Goal: Task Accomplishment & Management: Complete application form

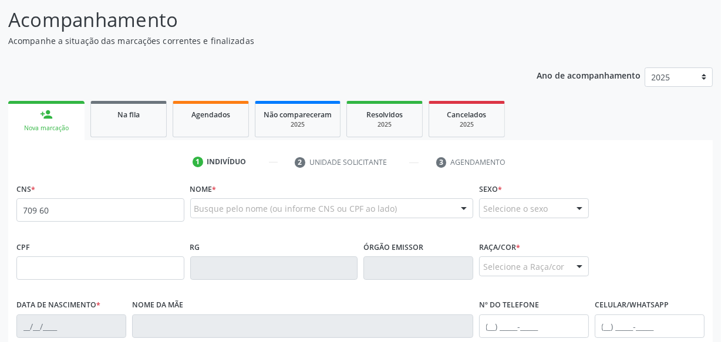
scroll to position [106, 0]
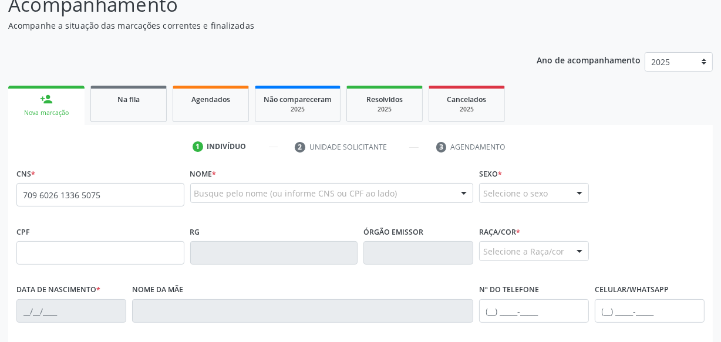
type input "709 6026 1336 5075"
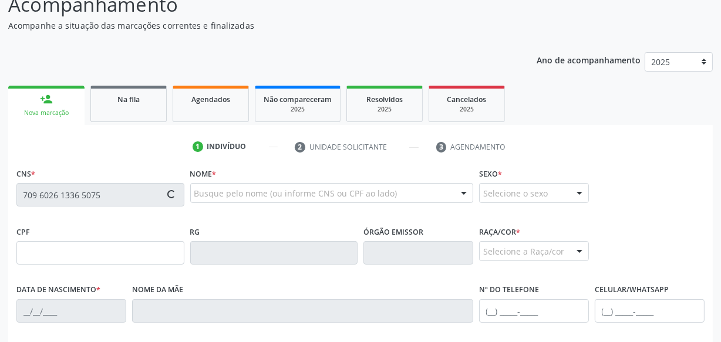
type input "070.801.984-61"
type input "[DATE]"
type input "[PERSON_NAME]"
type input "[PHONE_NUMBER]"
type input "S/N"
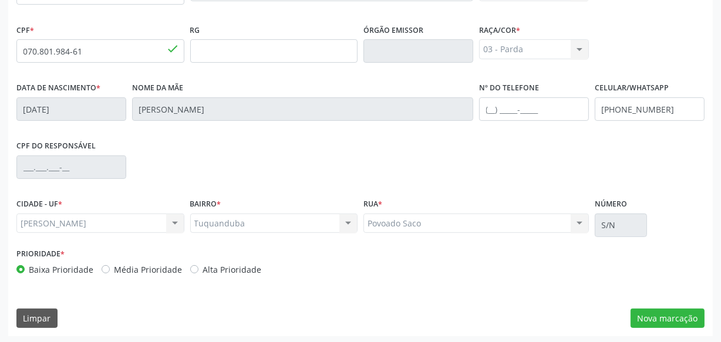
scroll to position [310, 0]
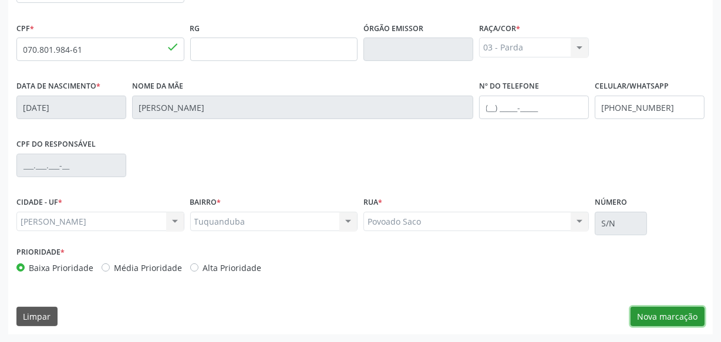
click at [650, 307] on button "Nova marcação" at bounding box center [668, 317] width 74 height 20
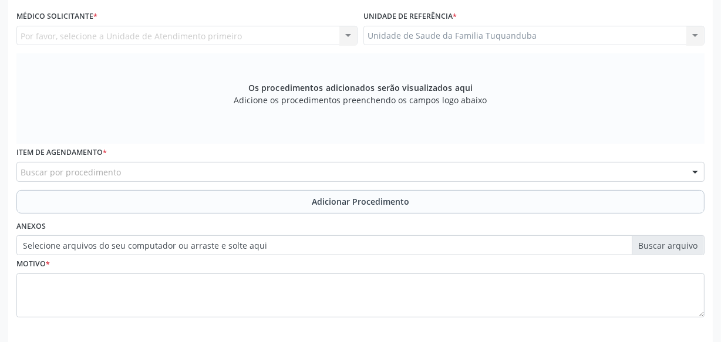
click at [396, 170] on div "Buscar por procedimento" at bounding box center [360, 172] width 688 height 20
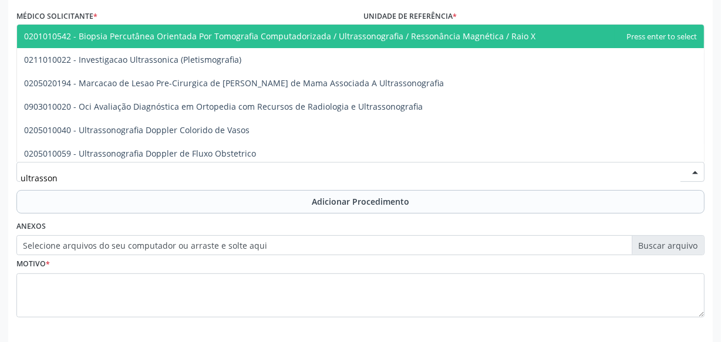
type input "ultrassono"
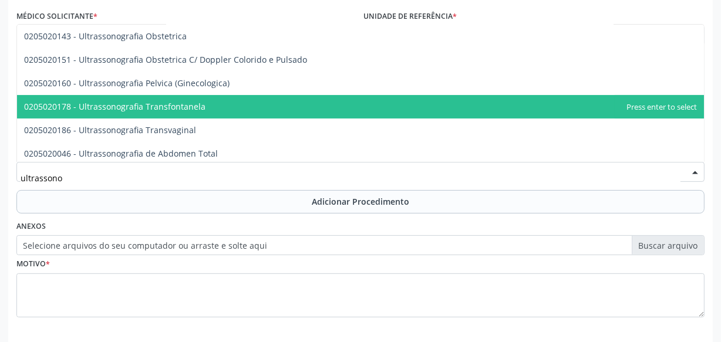
scroll to position [160, 0]
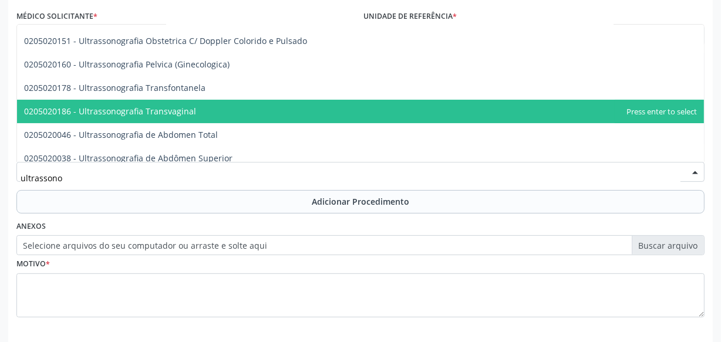
click at [184, 116] on span "0205020186 - Ultrassonografia Transvaginal" at bounding box center [110, 111] width 172 height 11
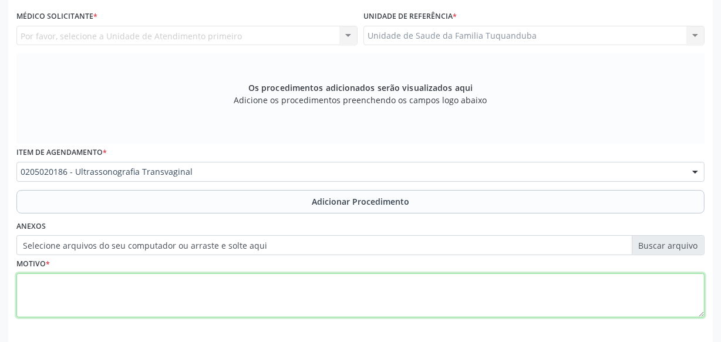
click at [273, 287] on textarea at bounding box center [360, 296] width 688 height 45
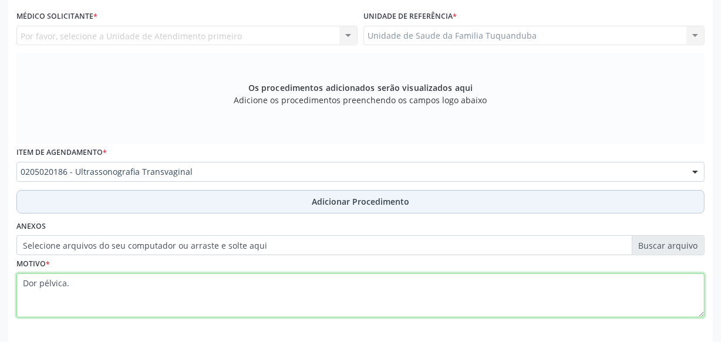
type textarea "Dor pélvica."
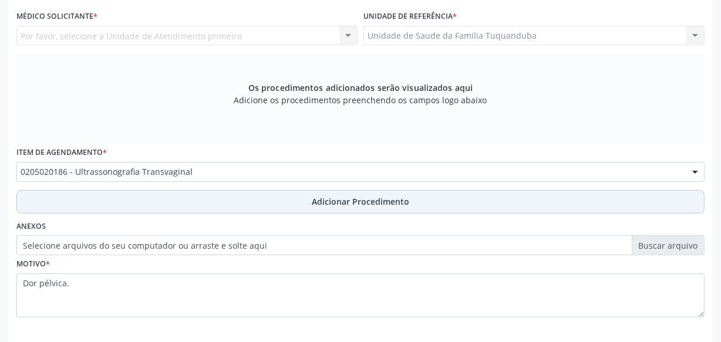
click at [398, 208] on button "Adicionar Procedimento" at bounding box center [360, 201] width 688 height 23
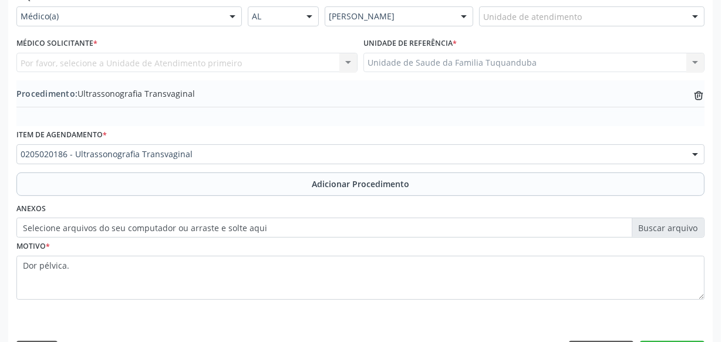
scroll to position [257, 0]
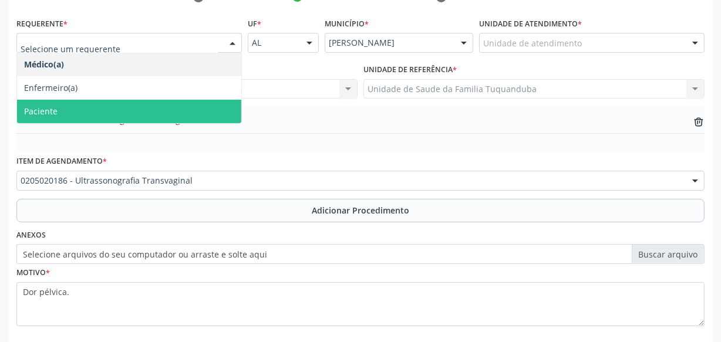
click at [122, 113] on span "Paciente" at bounding box center [129, 111] width 224 height 23
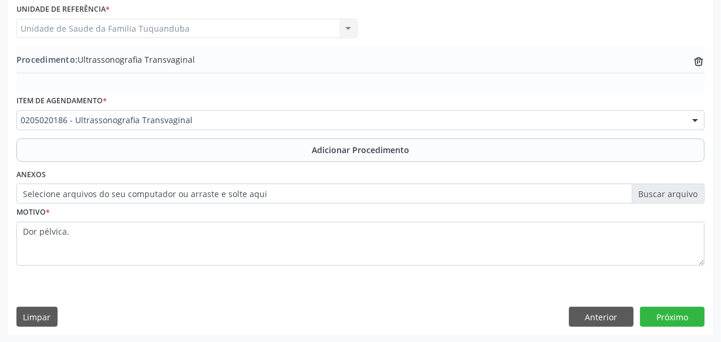
scroll to position [317, 0]
click at [675, 316] on button "Próximo" at bounding box center [672, 317] width 65 height 20
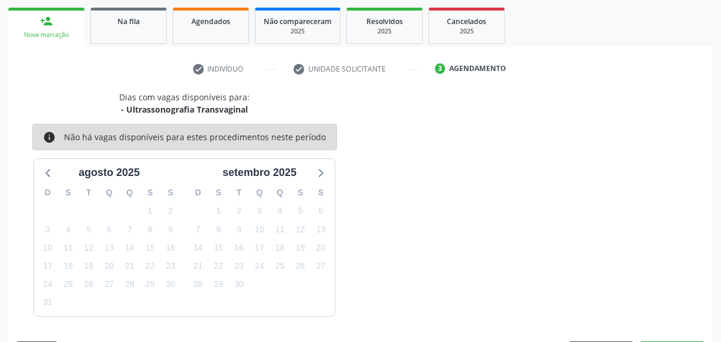
scroll to position [218, 0]
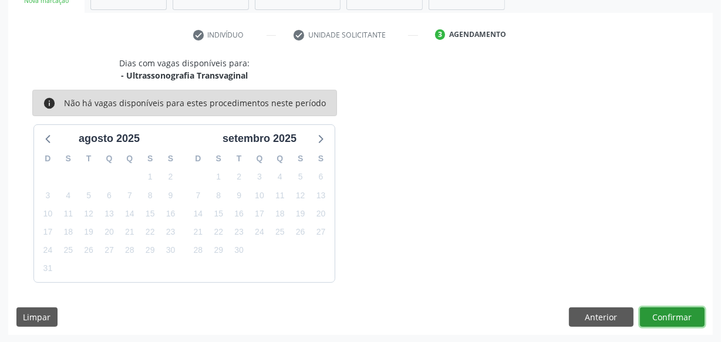
click at [675, 316] on button "Confirmar" at bounding box center [672, 318] width 65 height 20
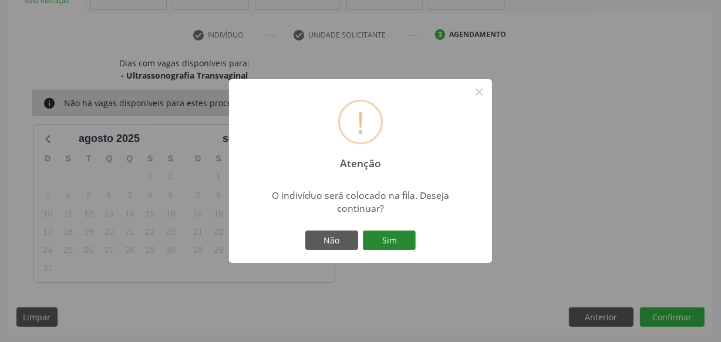
click at [376, 249] on button "Sim" at bounding box center [389, 241] width 53 height 20
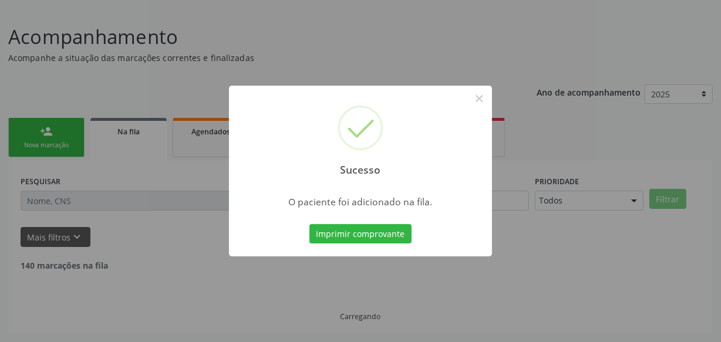
scroll to position [61, 0]
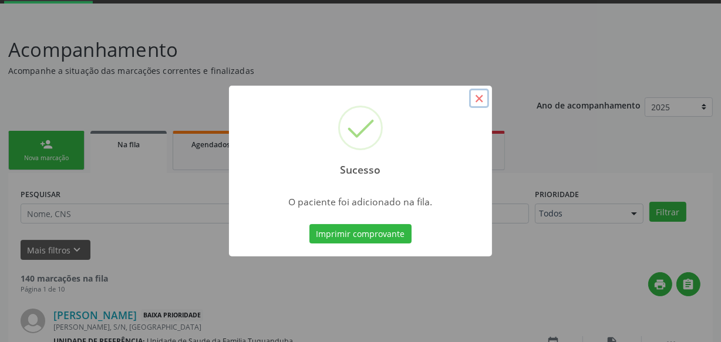
click at [482, 96] on button "×" at bounding box center [479, 99] width 20 height 20
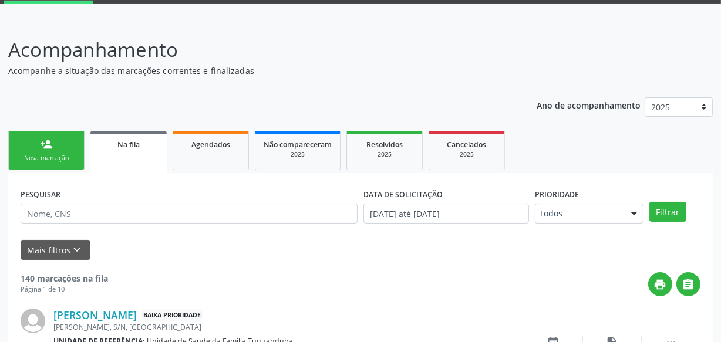
click at [75, 156] on div "Nova marcação" at bounding box center [46, 158] width 59 height 9
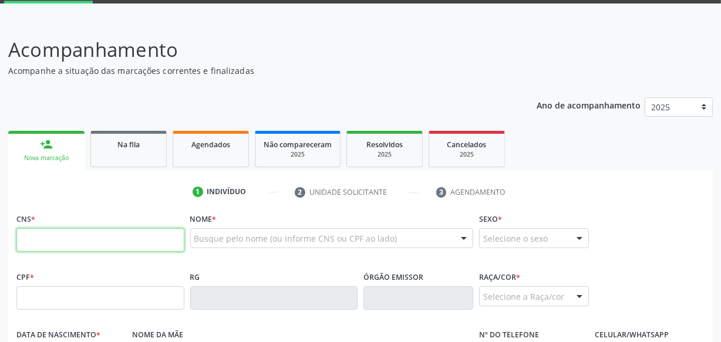
click at [70, 231] on input "text" at bounding box center [100, 239] width 168 height 23
type input "701 1028 1462 7580"
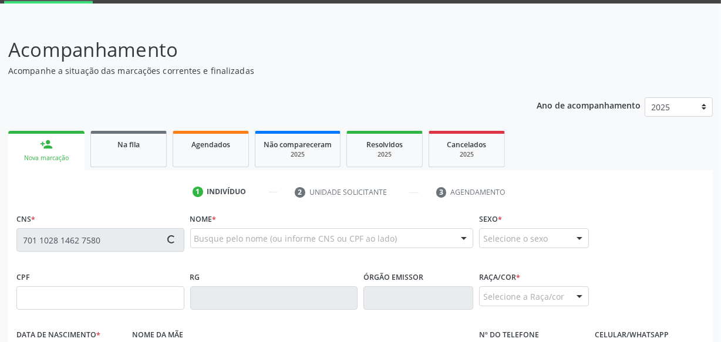
type input "129.047.014-60"
type input "3[DATE]"
type input "[PERSON_NAME] [PERSON_NAME]"
type input "[PHONE_NUMBER]"
type input "S/N"
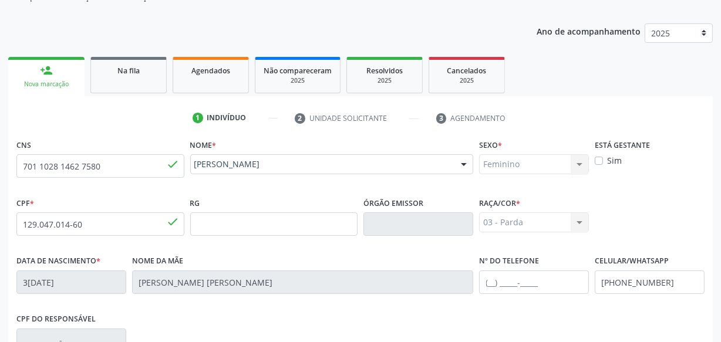
scroll to position [310, 0]
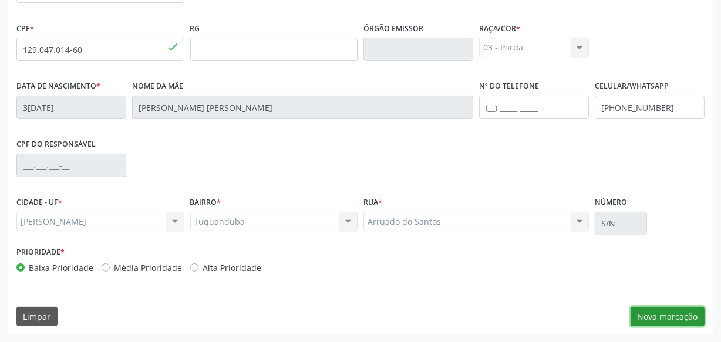
click at [672, 322] on button "Nova marcação" at bounding box center [668, 317] width 74 height 20
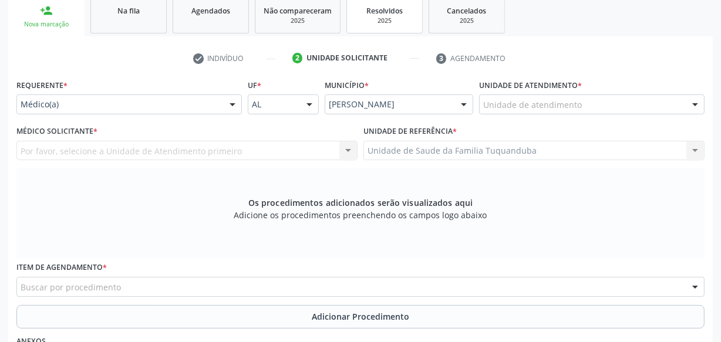
scroll to position [150, 0]
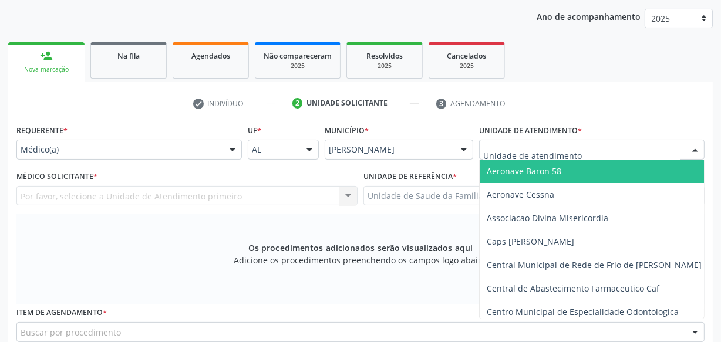
click at [123, 140] on div "Médico(a)" at bounding box center [128, 150] width 225 height 20
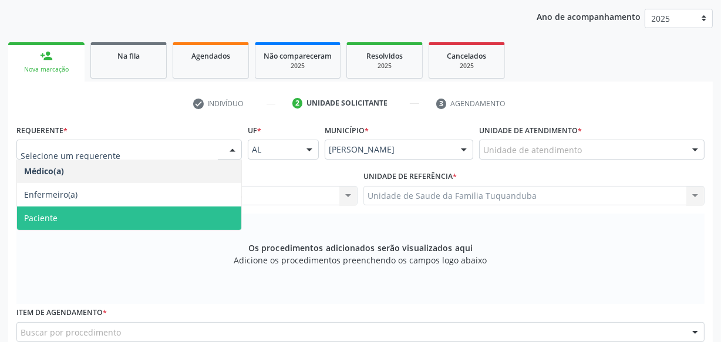
click at [89, 216] on span "Paciente" at bounding box center [129, 218] width 224 height 23
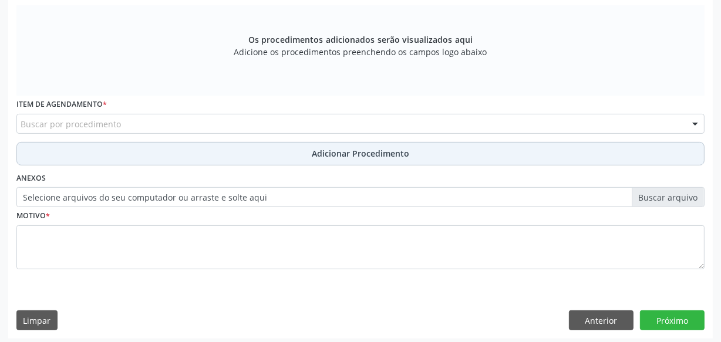
scroll to position [362, 0]
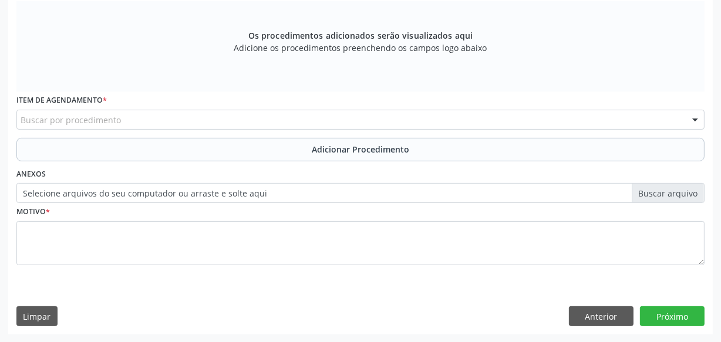
click at [190, 122] on div "Buscar por procedimento" at bounding box center [360, 120] width 688 height 20
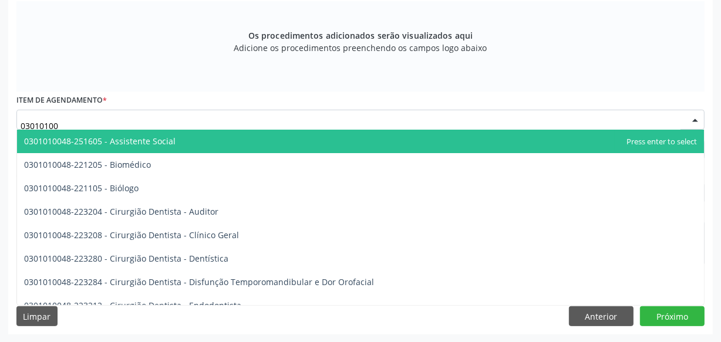
type input "030101004"
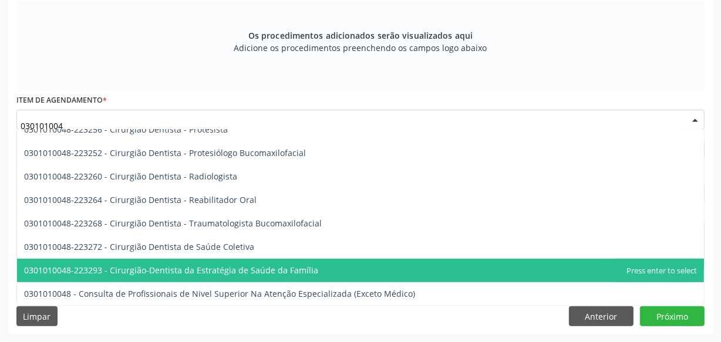
scroll to position [482, 0]
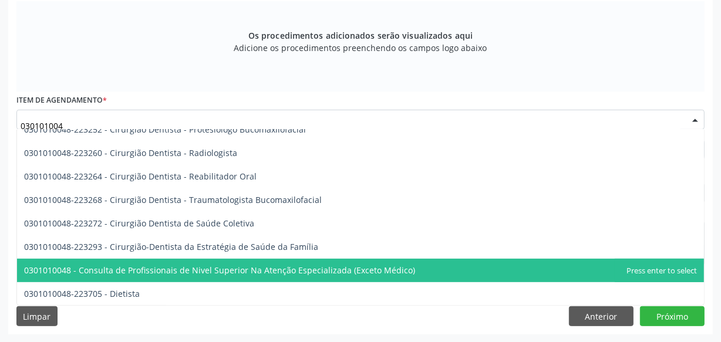
click at [199, 271] on span "0301010048 - Consulta de Profissionais de Nivel Superior Na Atenção Especializa…" at bounding box center [219, 270] width 391 height 11
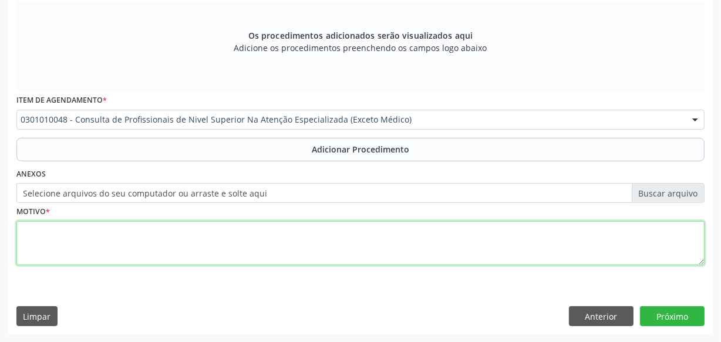
click at [180, 245] on textarea at bounding box center [360, 243] width 688 height 45
click at [166, 233] on textarea "CEO. Consulta em Cirurgia buco-maxio facial. Reali" at bounding box center [360, 243] width 688 height 45
click at [161, 242] on textarea "CEO. Consulta em Cirurgia buco-maxilo facial. Reali" at bounding box center [360, 243] width 688 height 45
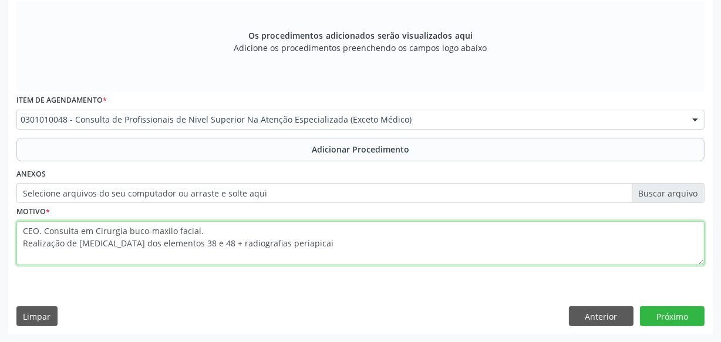
type textarea "CEO. Consulta em Cirurgia buco-maxilo facial. Realização de [MEDICAL_DATA] dos …"
drag, startPoint x: 309, startPoint y: 247, endPoint x: 17, endPoint y: 238, distance: 292.6
click at [17, 238] on textarea "CEO. Consulta em Cirurgia buco-maxilo facial. Realização de [MEDICAL_DATA] dos …" at bounding box center [360, 243] width 688 height 45
drag, startPoint x: 21, startPoint y: 234, endPoint x: 339, endPoint y: 250, distance: 318.6
click at [339, 250] on textarea "CEO. Consulta em Cirurgia buco-maxilo facial. Realização de [MEDICAL_DATA] dos …" at bounding box center [360, 243] width 688 height 45
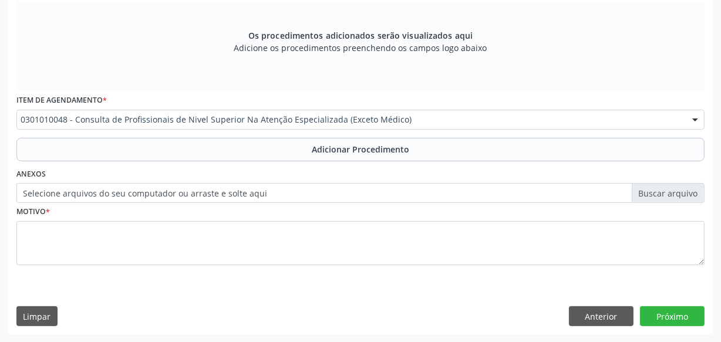
click at [225, 200] on label "Selecione arquivos do seu computador ou arraste e solte aqui" at bounding box center [360, 193] width 688 height 20
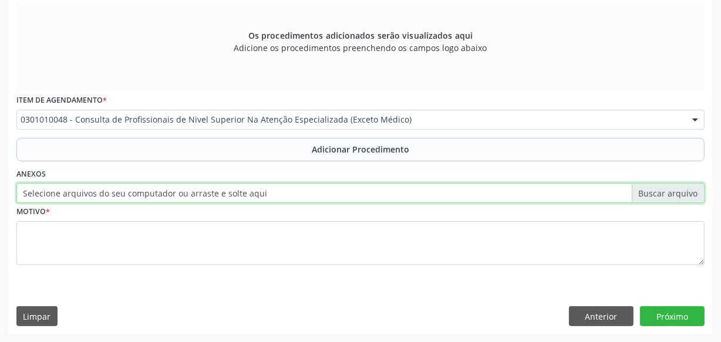
click at [225, 200] on input "Selecione arquivos do seu computador ou arraste e solte aqui" at bounding box center [360, 193] width 688 height 20
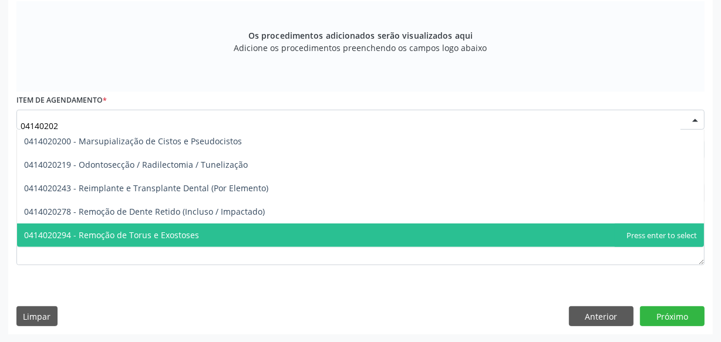
scroll to position [0, 0]
type input "041402027"
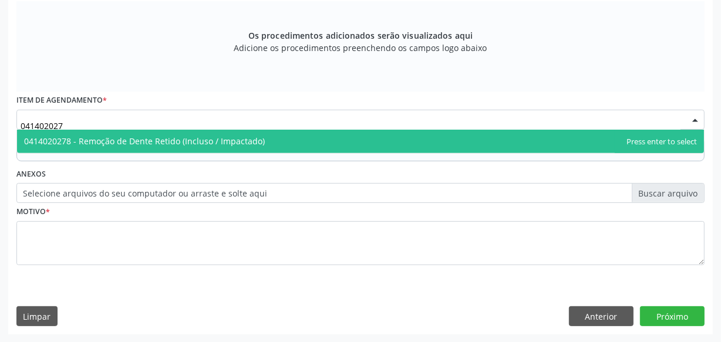
click at [150, 136] on span "0414020278 - Remoção de Dente Retido (Incluso / Impactado)" at bounding box center [144, 141] width 241 height 11
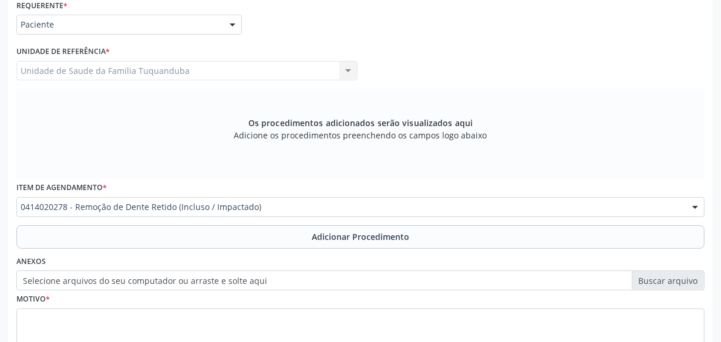
scroll to position [255, 0]
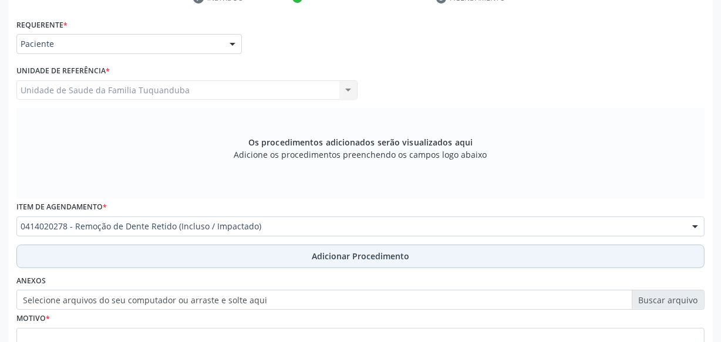
click at [224, 257] on button "Adicionar Procedimento" at bounding box center [360, 256] width 688 height 23
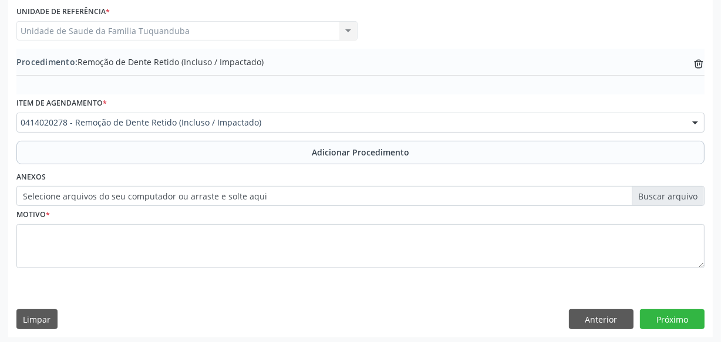
scroll to position [317, 0]
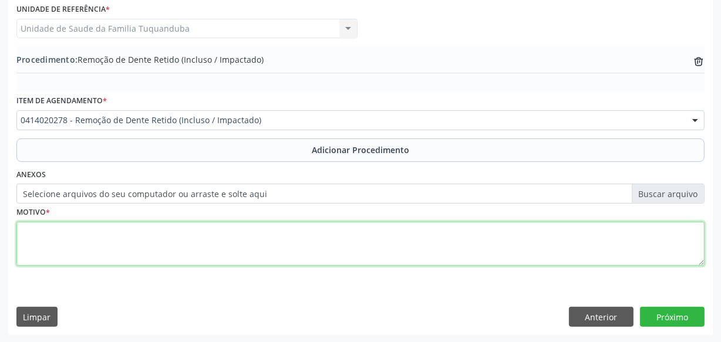
click at [155, 238] on textarea at bounding box center [360, 244] width 688 height 45
paste textarea "CEO. Consulta em Cirurgia buco-maxilo facial. Realização de [MEDICAL_DATA] dos …"
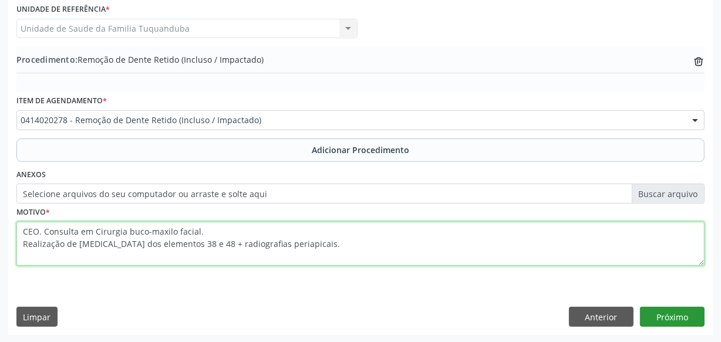
type textarea "CEO. Consulta em Cirurgia buco-maxilo facial. Realização de [MEDICAL_DATA] dos …"
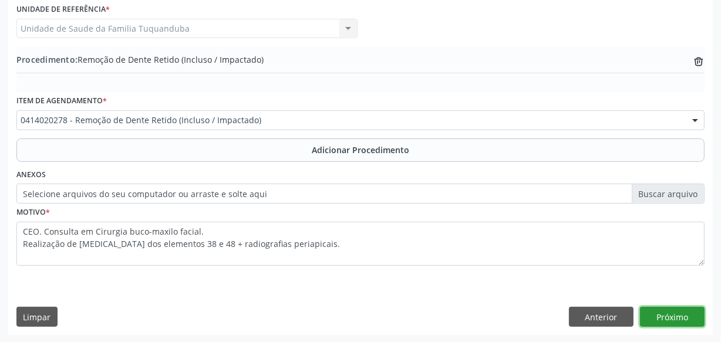
click at [680, 317] on button "Próximo" at bounding box center [672, 317] width 65 height 20
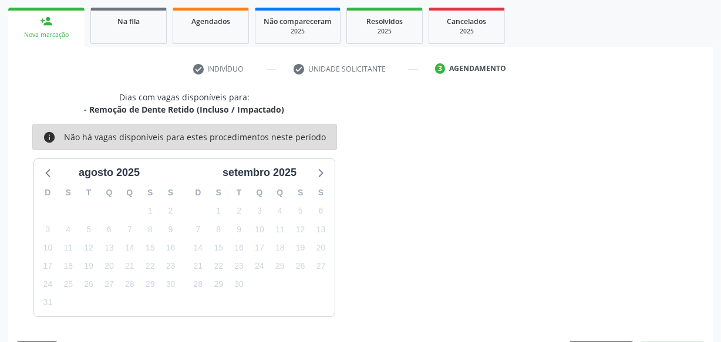
scroll to position [218, 0]
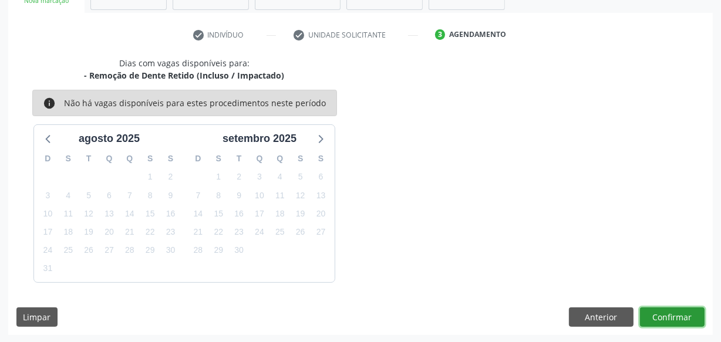
click at [656, 317] on button "Confirmar" at bounding box center [672, 318] width 65 height 20
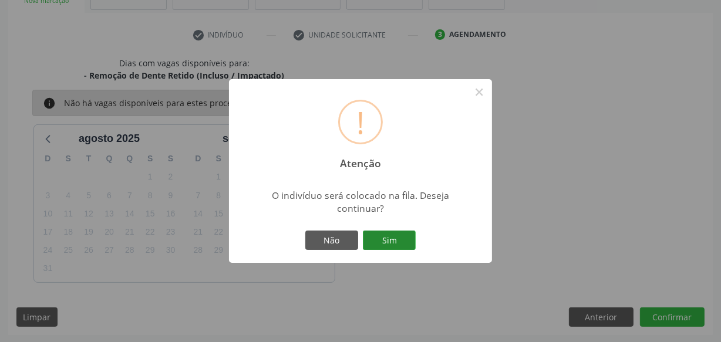
click at [402, 240] on button "Sim" at bounding box center [389, 241] width 53 height 20
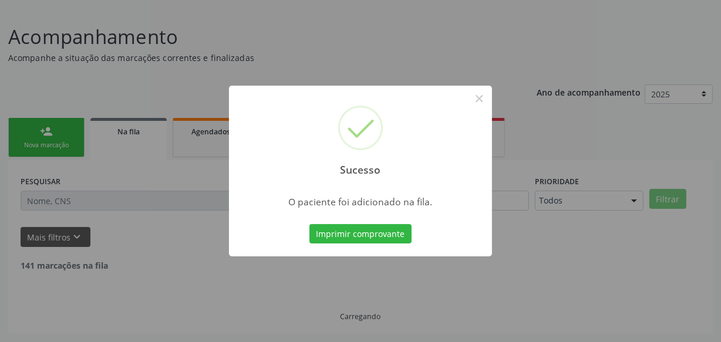
scroll to position [61, 0]
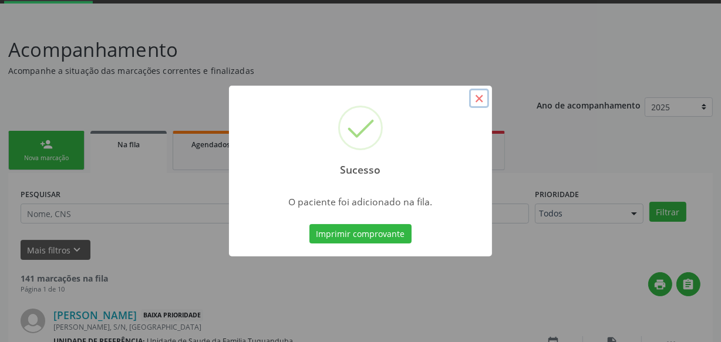
click at [482, 99] on button "×" at bounding box center [479, 99] width 20 height 20
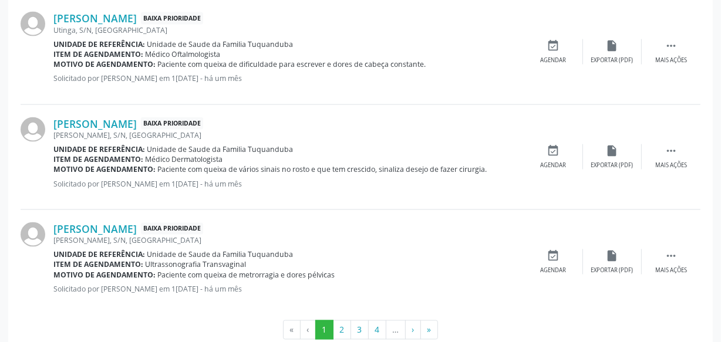
scroll to position [1695, 0]
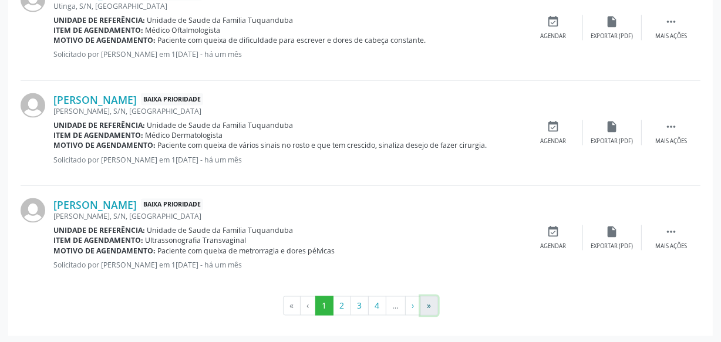
click at [427, 304] on button "»" at bounding box center [429, 307] width 18 height 20
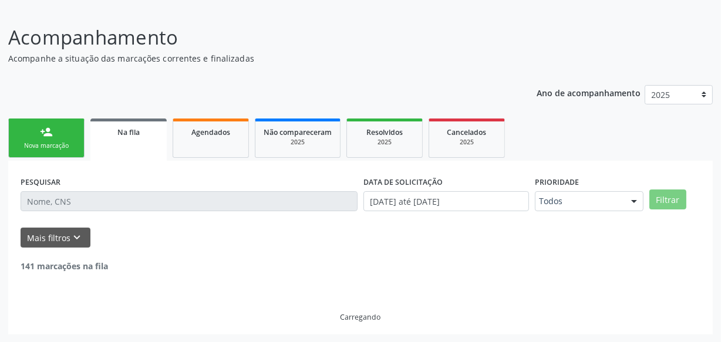
scroll to position [33, 0]
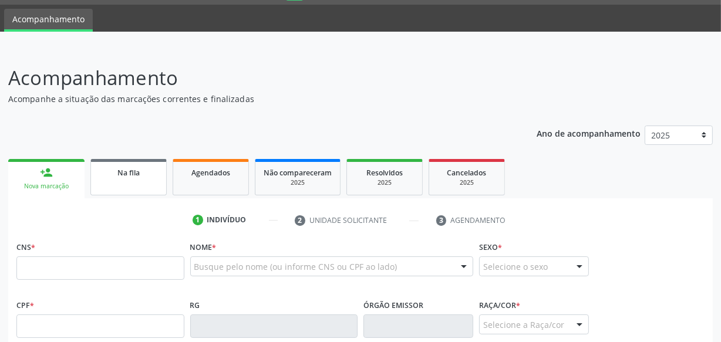
click at [133, 169] on span "Na fila" at bounding box center [128, 173] width 22 height 10
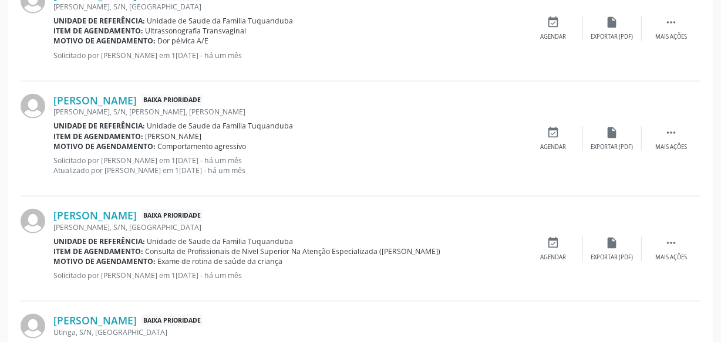
scroll to position [1695, 0]
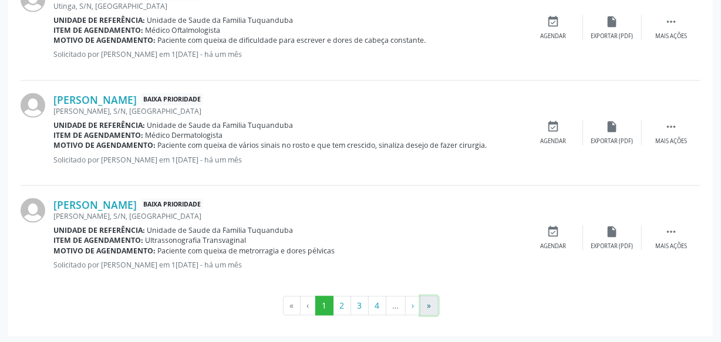
click at [432, 302] on button "»" at bounding box center [429, 307] width 18 height 20
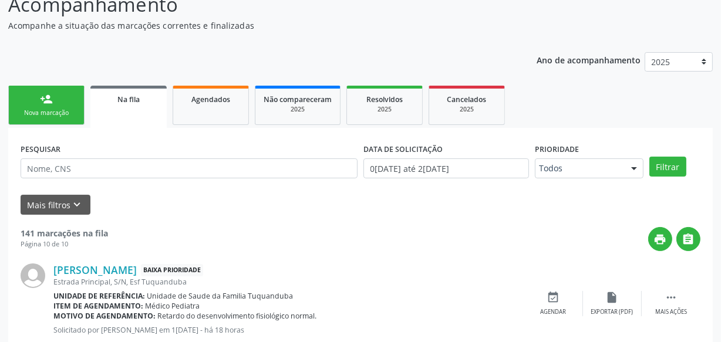
scroll to position [160, 0]
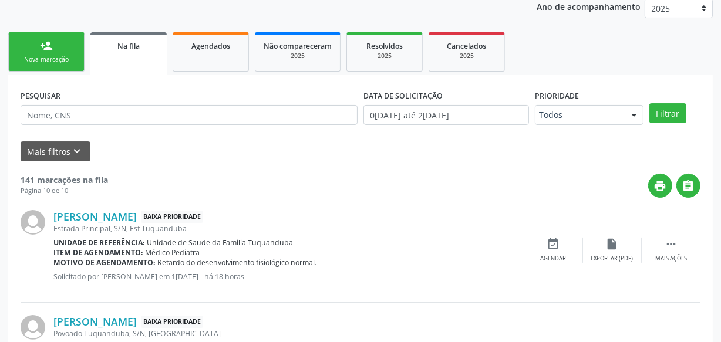
click at [200, 149] on div "Mais filtros keyboard_arrow_down" at bounding box center [361, 152] width 686 height 21
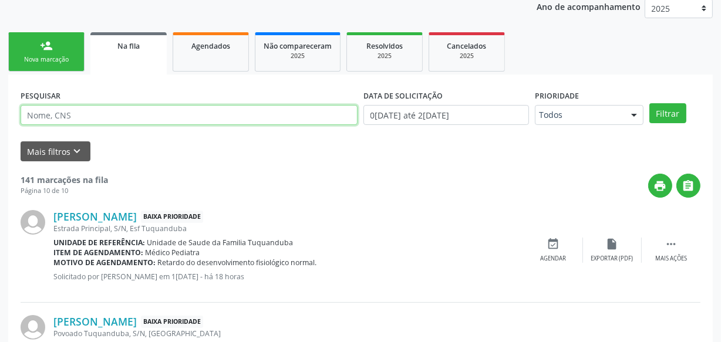
click at [201, 119] on input "text" at bounding box center [189, 115] width 337 height 20
type input "700705411064080"
drag, startPoint x: 110, startPoint y: 110, endPoint x: 10, endPoint y: 113, distance: 99.9
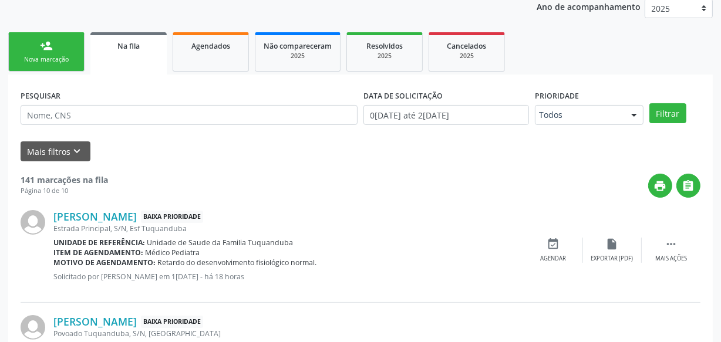
click at [63, 53] on link "person_add Nova marcação" at bounding box center [46, 51] width 76 height 39
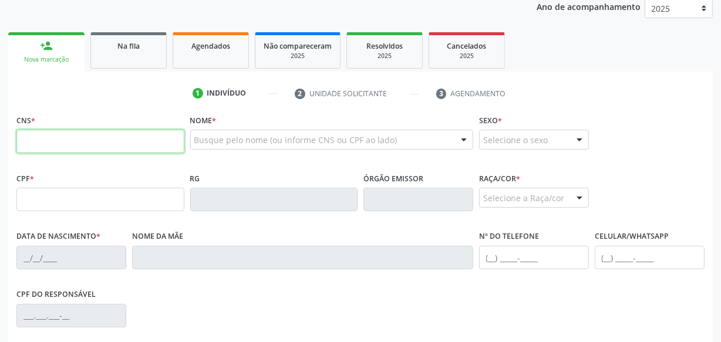
click at [76, 143] on input "text" at bounding box center [100, 141] width 168 height 23
paste input "700 7054 1106 4080"
type input "700 7054 1106 4080"
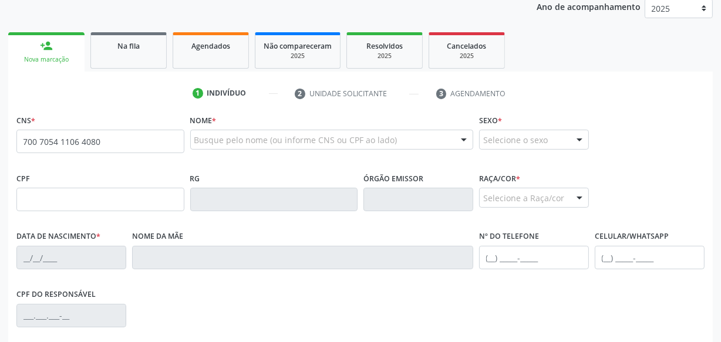
click at [118, 216] on fieldset "CPF" at bounding box center [100, 195] width 168 height 50
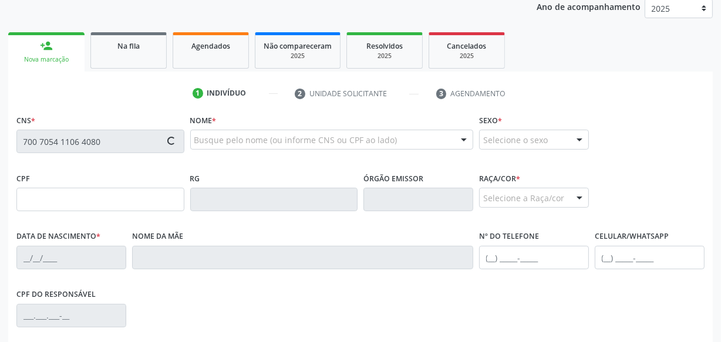
type input "086.732.084-24"
type input "20/02/1985"
type input "Maria Jose dos Santos"
type input "(82) 99436-8536"
type input "S/N"
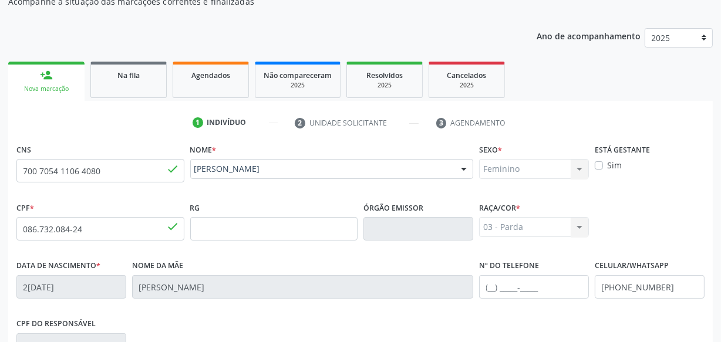
scroll to position [310, 0]
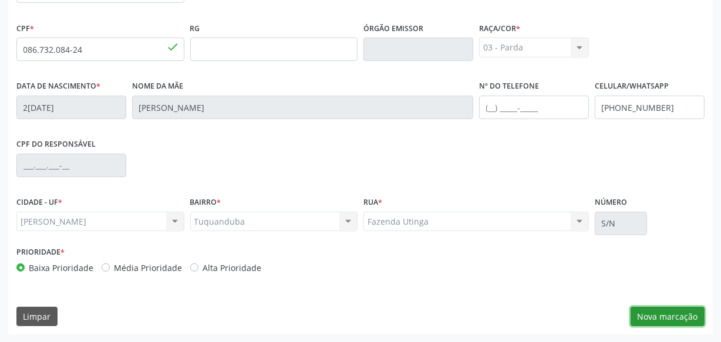
click at [650, 310] on button "Nova marcação" at bounding box center [668, 317] width 74 height 20
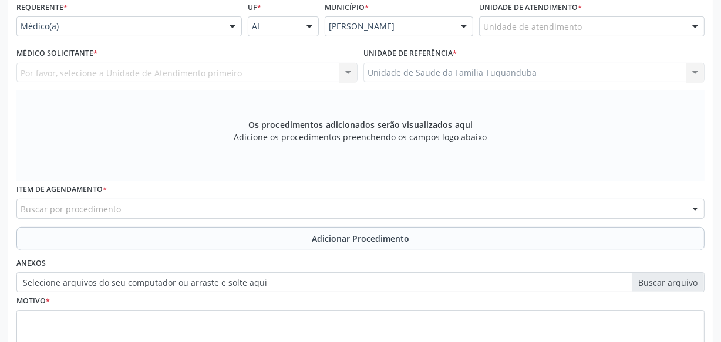
scroll to position [257, 0]
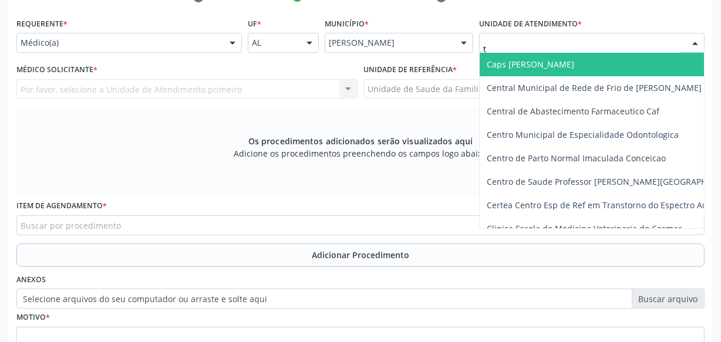
type input "tu"
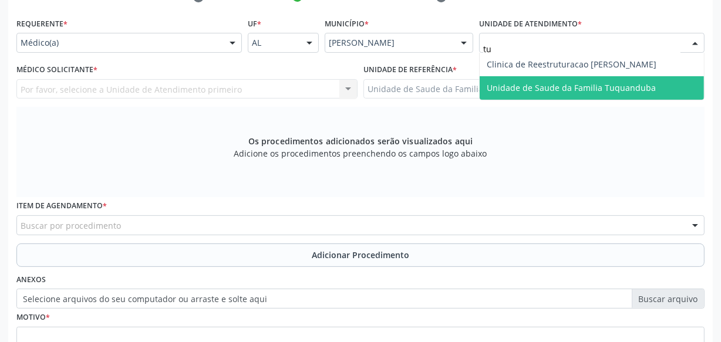
click at [521, 88] on span "Unidade de Saude da Familia Tuquanduba" at bounding box center [571, 87] width 169 height 11
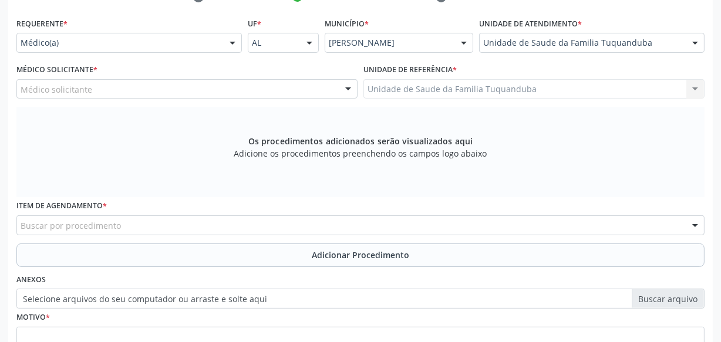
click at [196, 84] on div "Médico solicitante Cristina Maria Santos da Silva Paiva Manoel Santos de Araujo…" at bounding box center [186, 89] width 341 height 20
click at [222, 92] on div "Médico solicitante" at bounding box center [186, 89] width 341 height 20
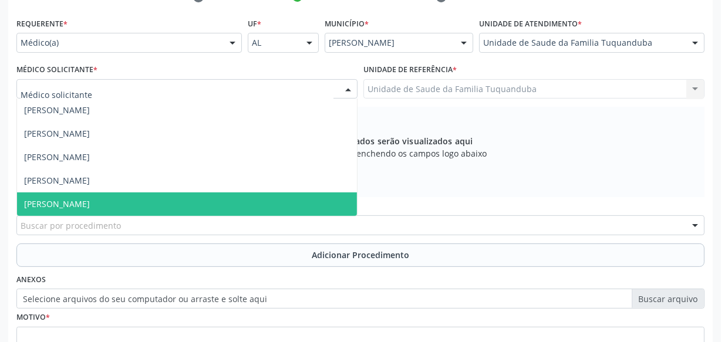
click at [139, 203] on span "Ruth Maria Alves Silva" at bounding box center [187, 204] width 340 height 23
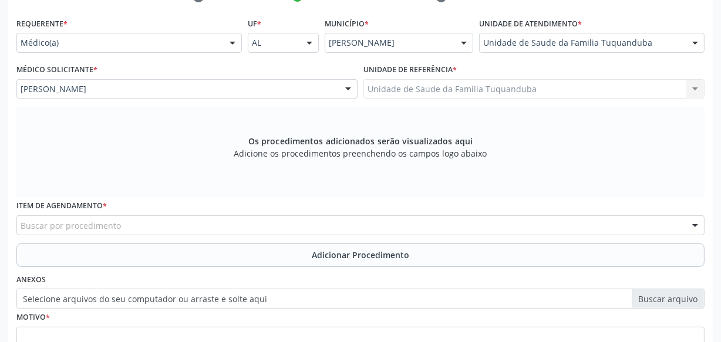
click at [379, 229] on div "Buscar por procedimento" at bounding box center [360, 226] width 688 height 20
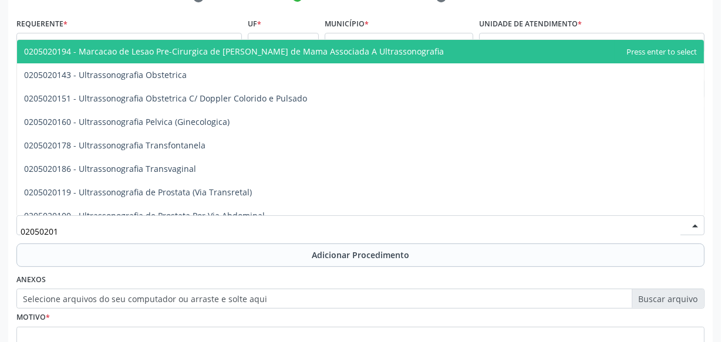
type input "020502012"
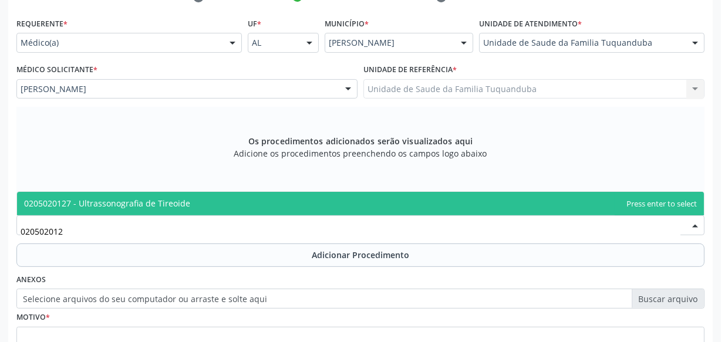
click at [368, 209] on span "0205020127 - Ultrassonografia de Tireoide" at bounding box center [360, 203] width 687 height 23
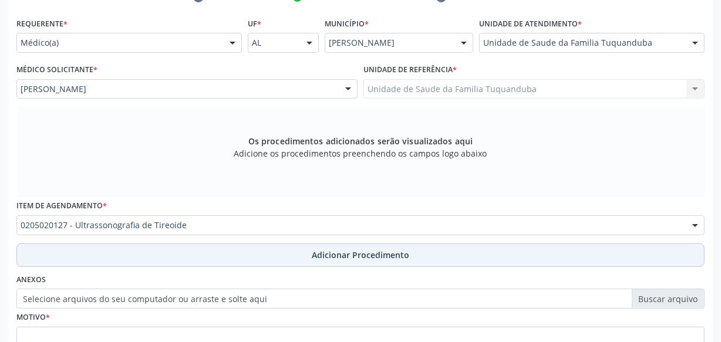
click at [363, 253] on span "Adicionar Procedimento" at bounding box center [360, 255] width 97 height 12
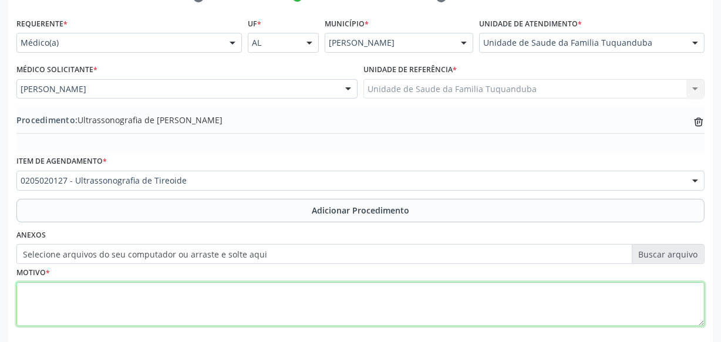
click at [318, 302] on textarea at bounding box center [360, 304] width 688 height 45
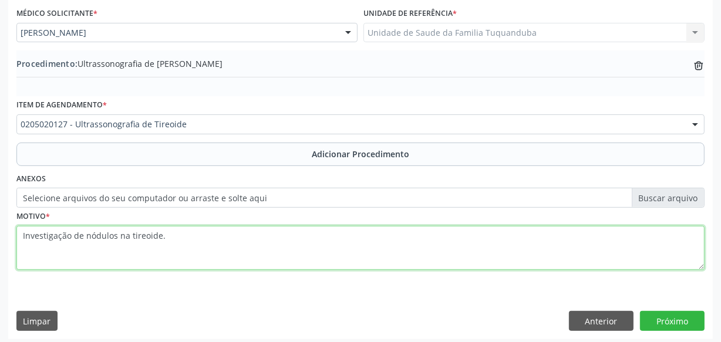
scroll to position [317, 0]
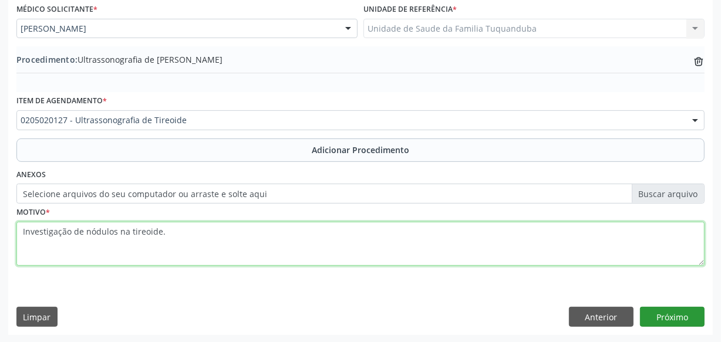
type textarea "Investigação de nódulos na tireoide."
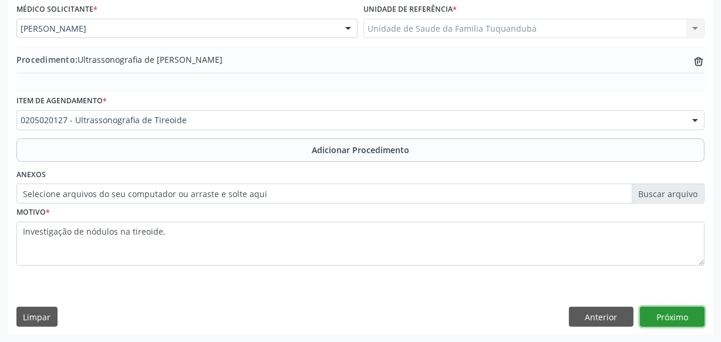
click at [683, 315] on button "Próximo" at bounding box center [672, 317] width 65 height 20
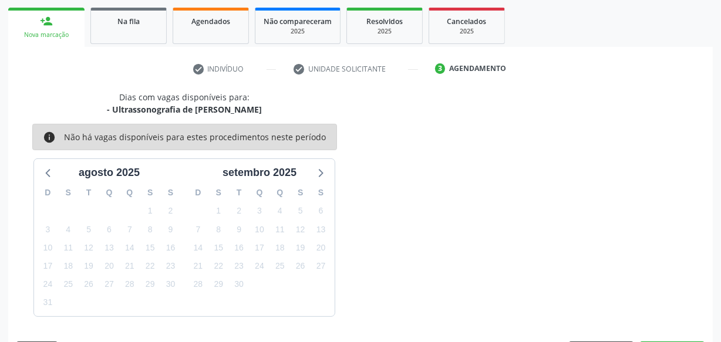
scroll to position [218, 0]
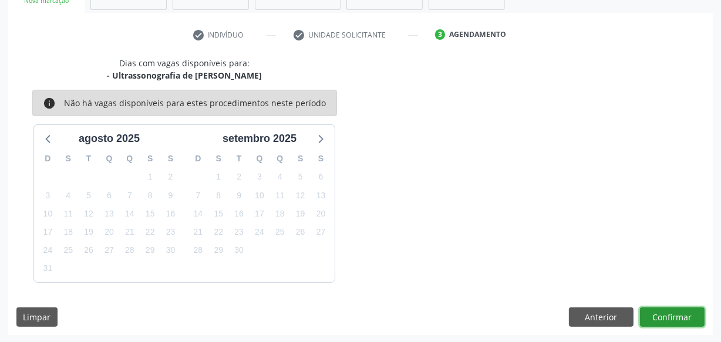
click at [683, 315] on button "Confirmar" at bounding box center [672, 318] width 65 height 20
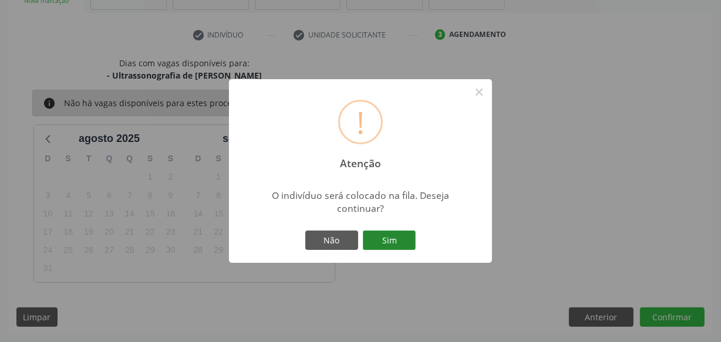
click at [401, 245] on button "Sim" at bounding box center [389, 241] width 53 height 20
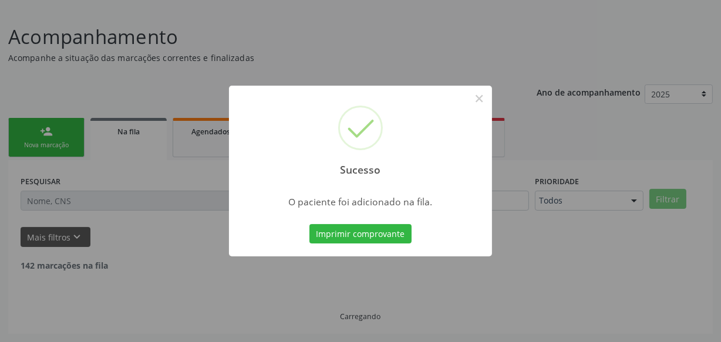
scroll to position [61, 0]
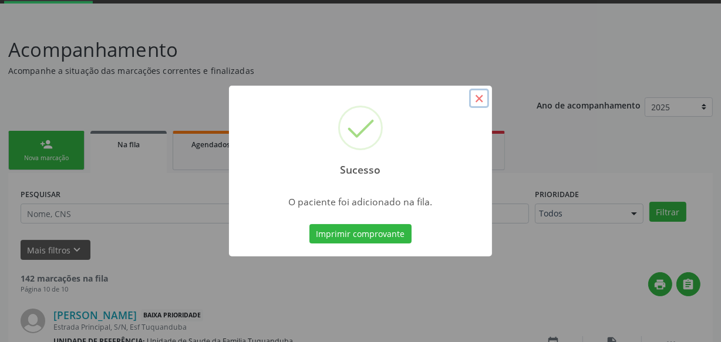
click at [479, 100] on button "×" at bounding box center [479, 99] width 20 height 20
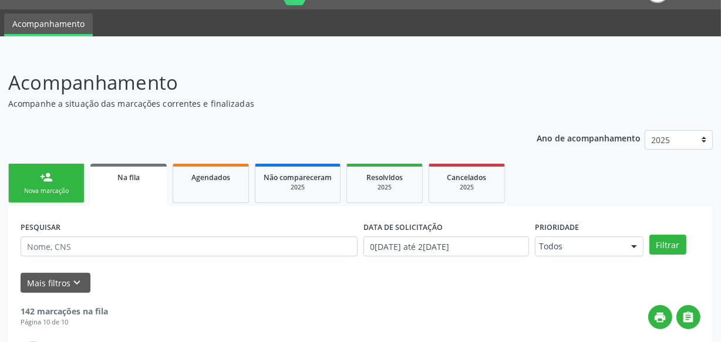
scroll to position [0, 0]
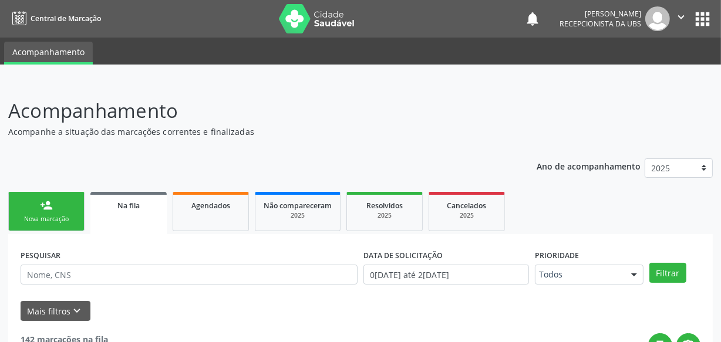
click at [41, 199] on div "person_add" at bounding box center [46, 205] width 13 height 13
